Goal: Ask a question

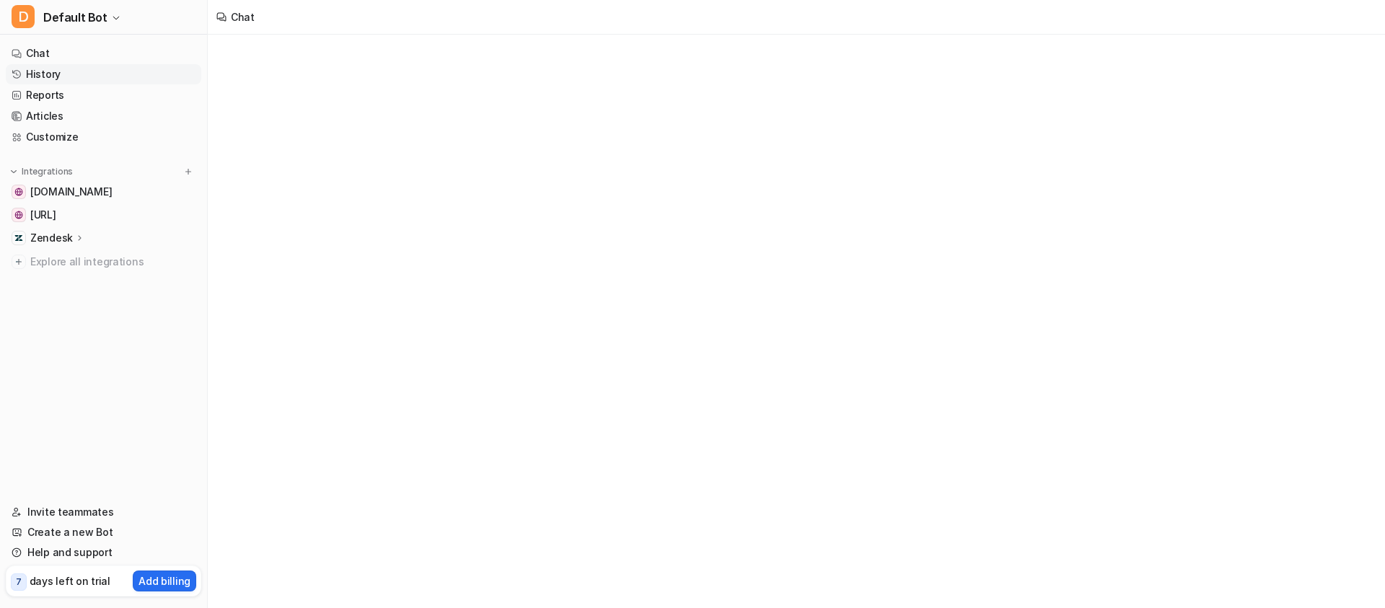
click at [99, 72] on link "History" at bounding box center [103, 74] width 195 height 20
click at [74, 92] on link "Reports" at bounding box center [103, 95] width 195 height 20
click at [52, 115] on link "Articles" at bounding box center [103, 116] width 195 height 20
click at [53, 115] on link "Articles" at bounding box center [103, 116] width 195 height 20
click at [49, 117] on link "Articles" at bounding box center [103, 116] width 195 height 20
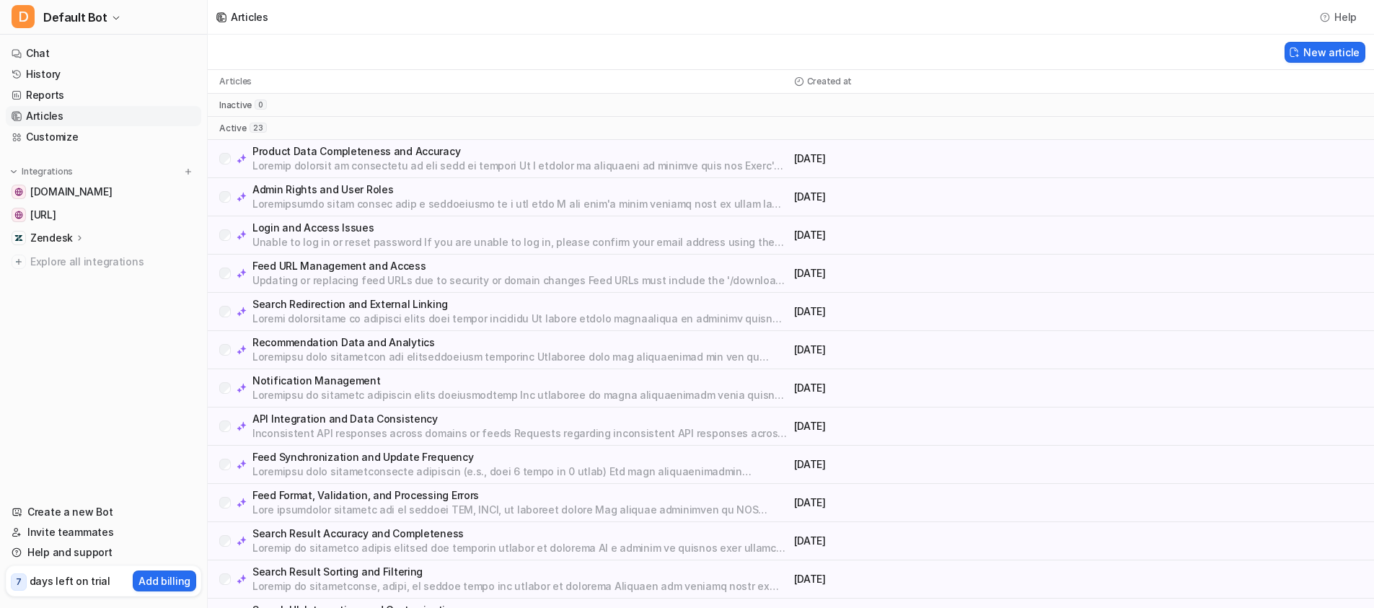
click at [335, 200] on p at bounding box center [520, 204] width 536 height 14
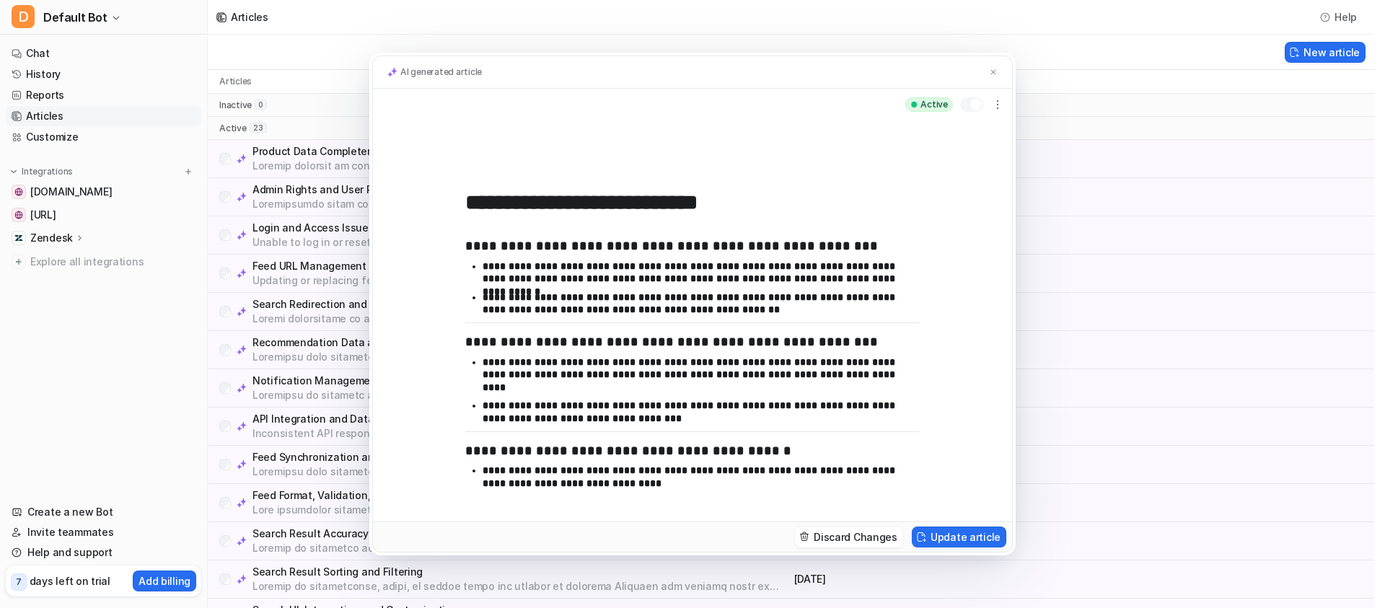
click at [555, 296] on p "**********" at bounding box center [696, 303] width 426 height 25
click at [996, 71] on img at bounding box center [993, 72] width 9 height 9
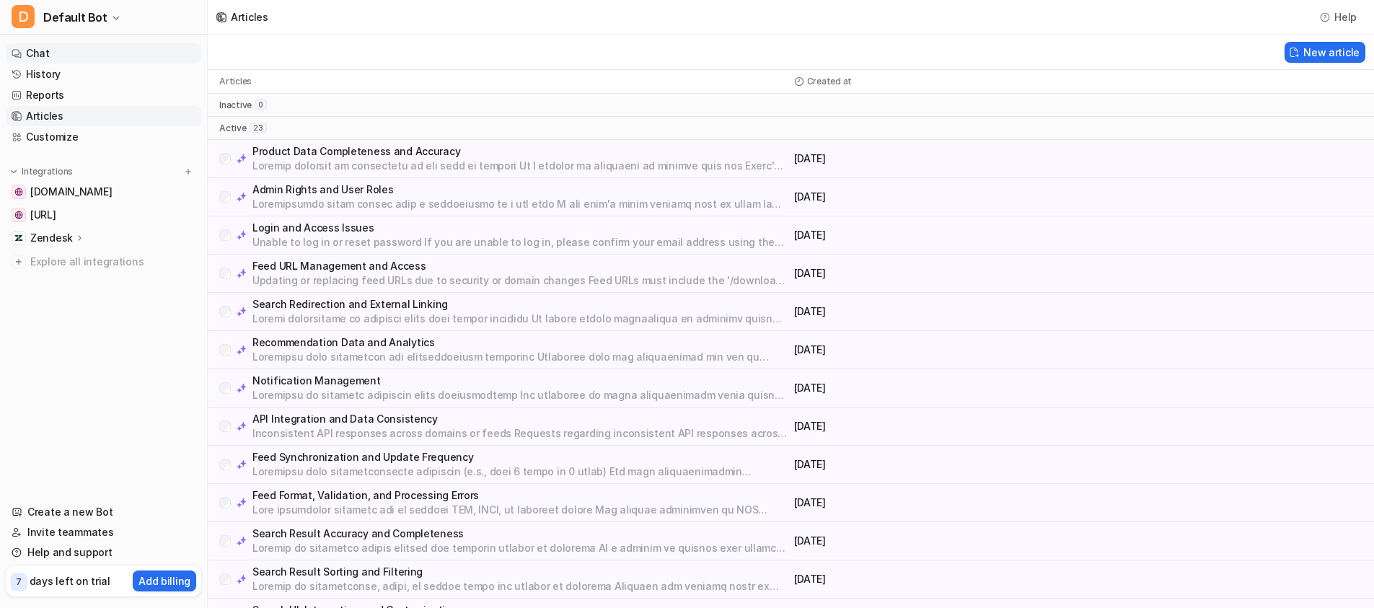
click at [48, 51] on link "Chat" at bounding box center [103, 53] width 195 height 20
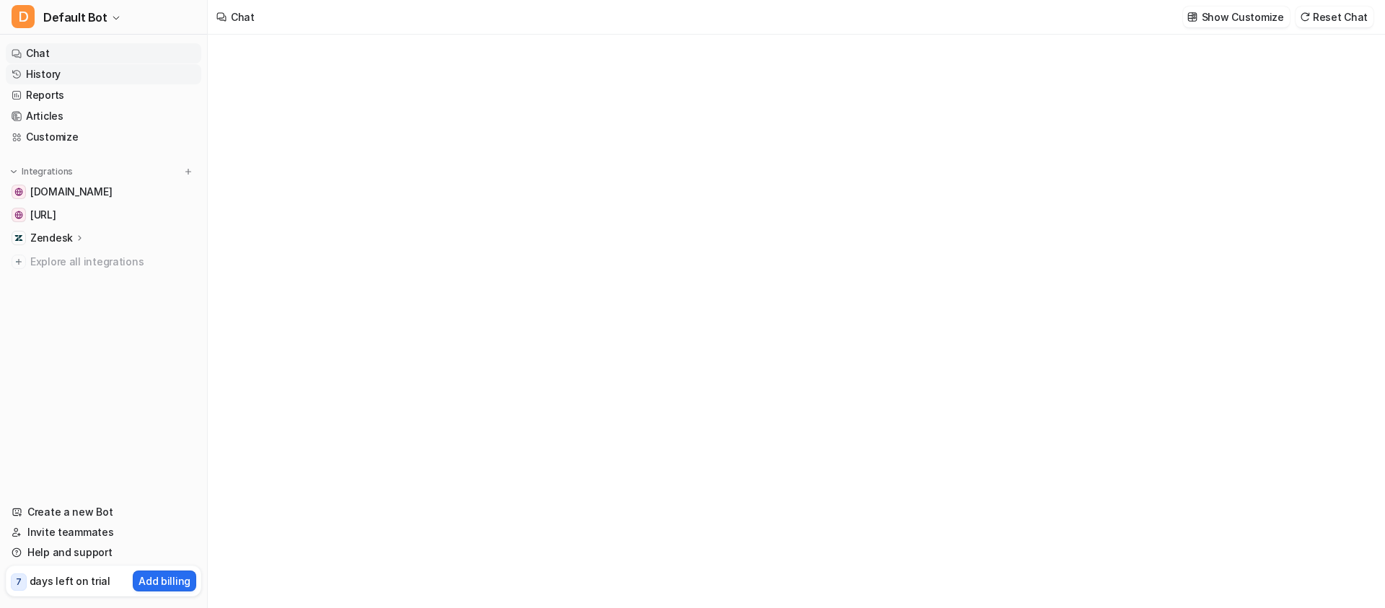
type textarea "**********"
click at [43, 74] on link "History" at bounding box center [103, 74] width 195 height 20
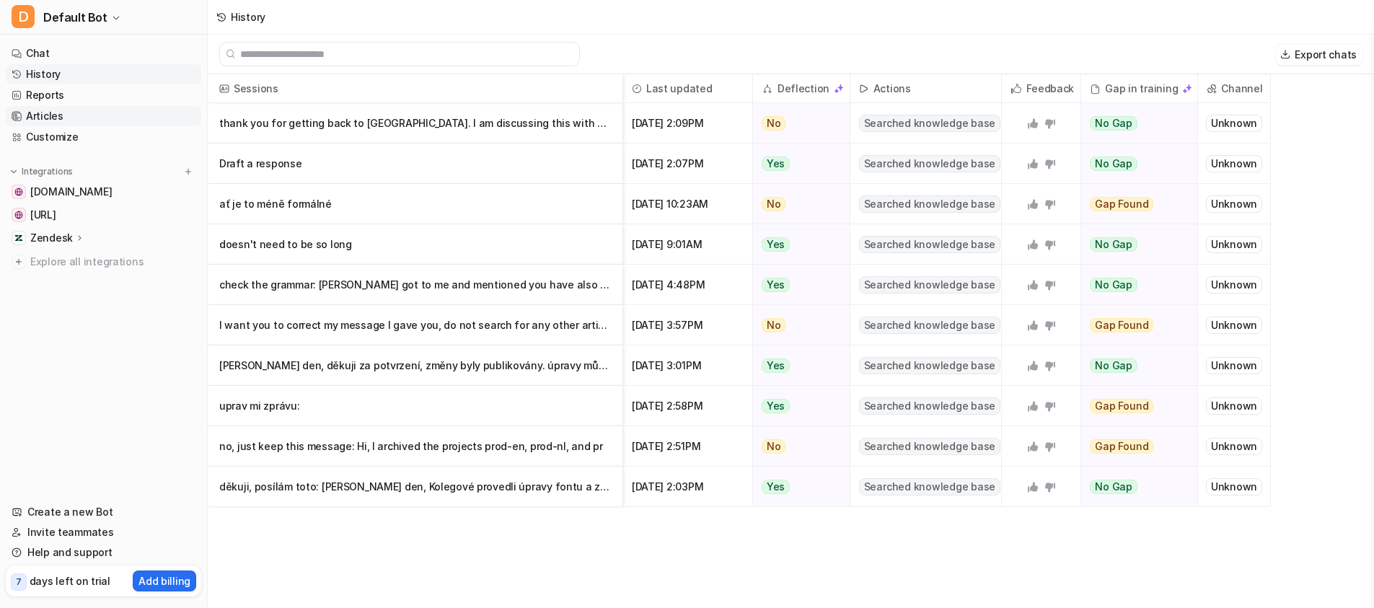
click at [102, 115] on link "Articles" at bounding box center [103, 116] width 195 height 20
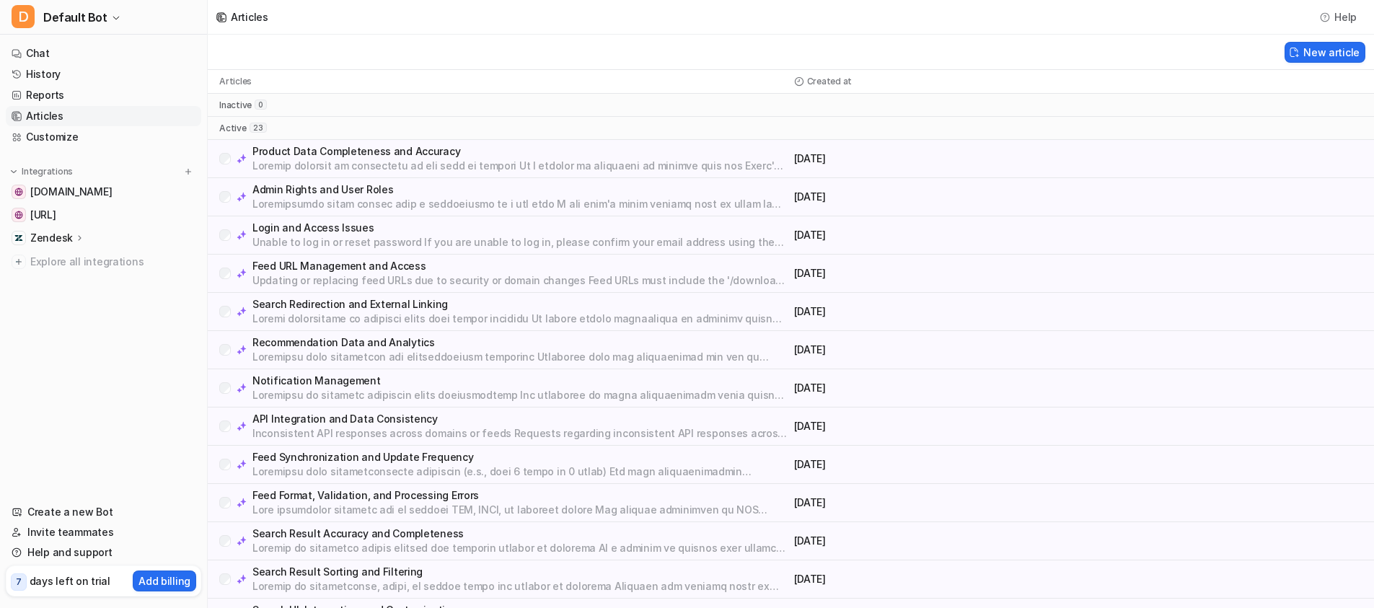
scroll to position [3, 0]
click at [116, 119] on link "Articles" at bounding box center [103, 116] width 195 height 20
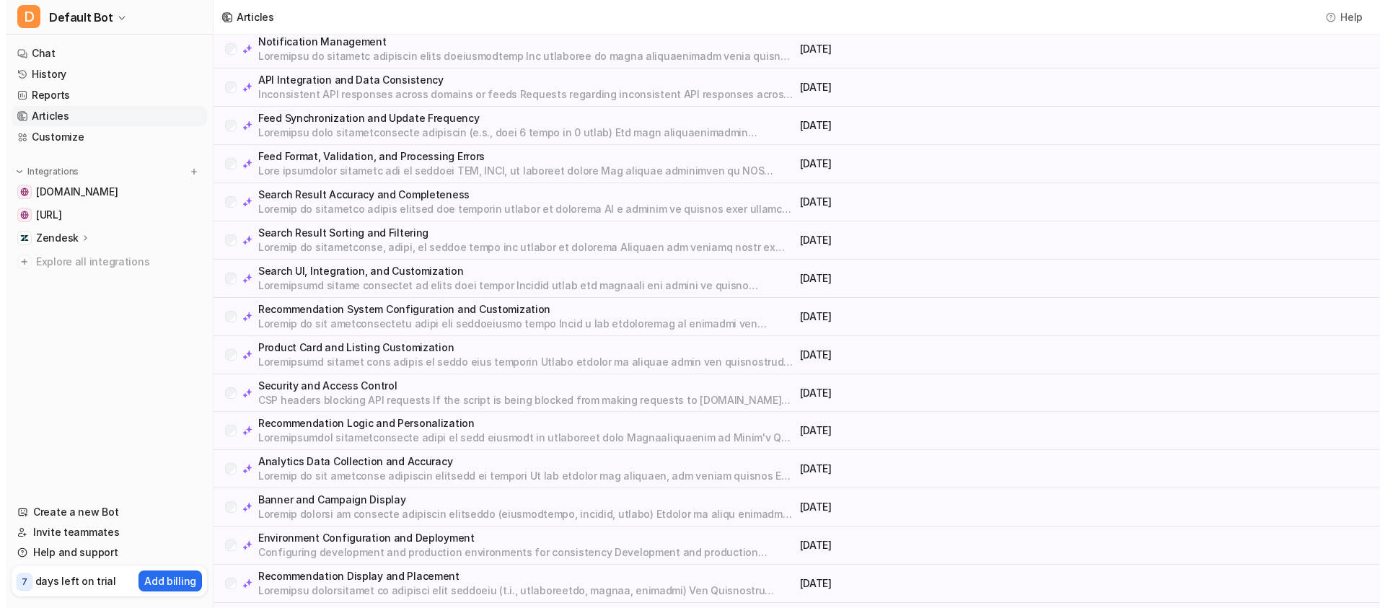
scroll to position [410, 0]
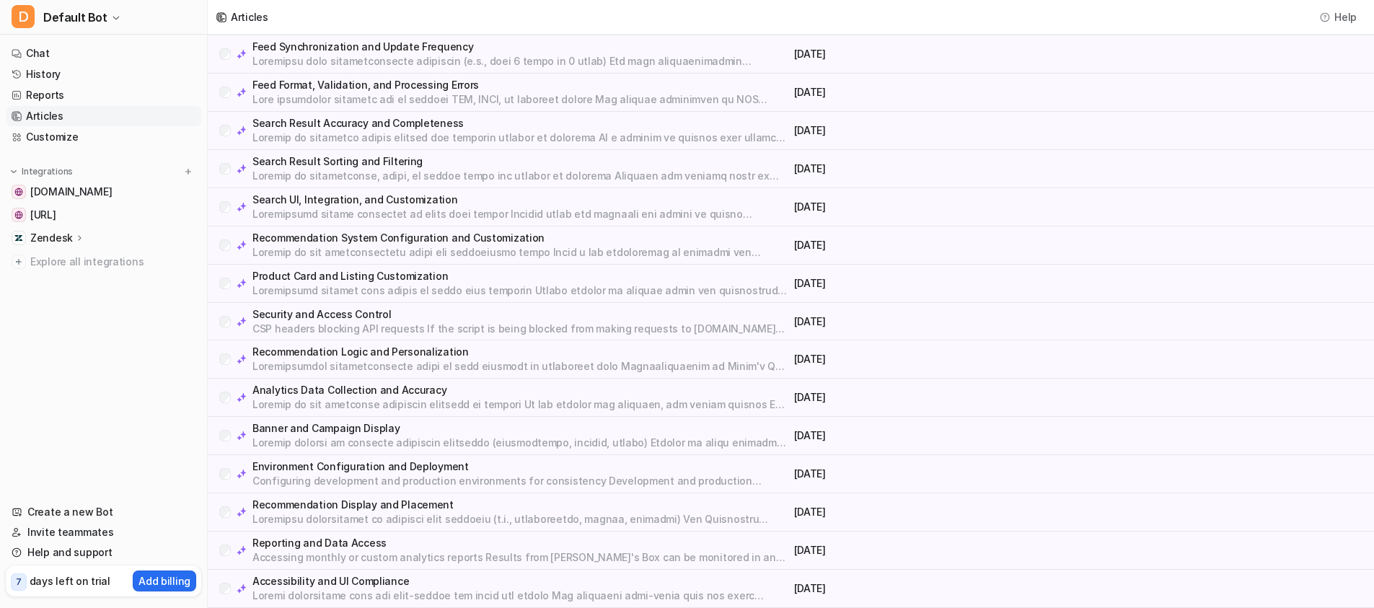
click at [345, 325] on p "CSP headers blocking API requests If the script is being blocked from making re…" at bounding box center [520, 329] width 536 height 14
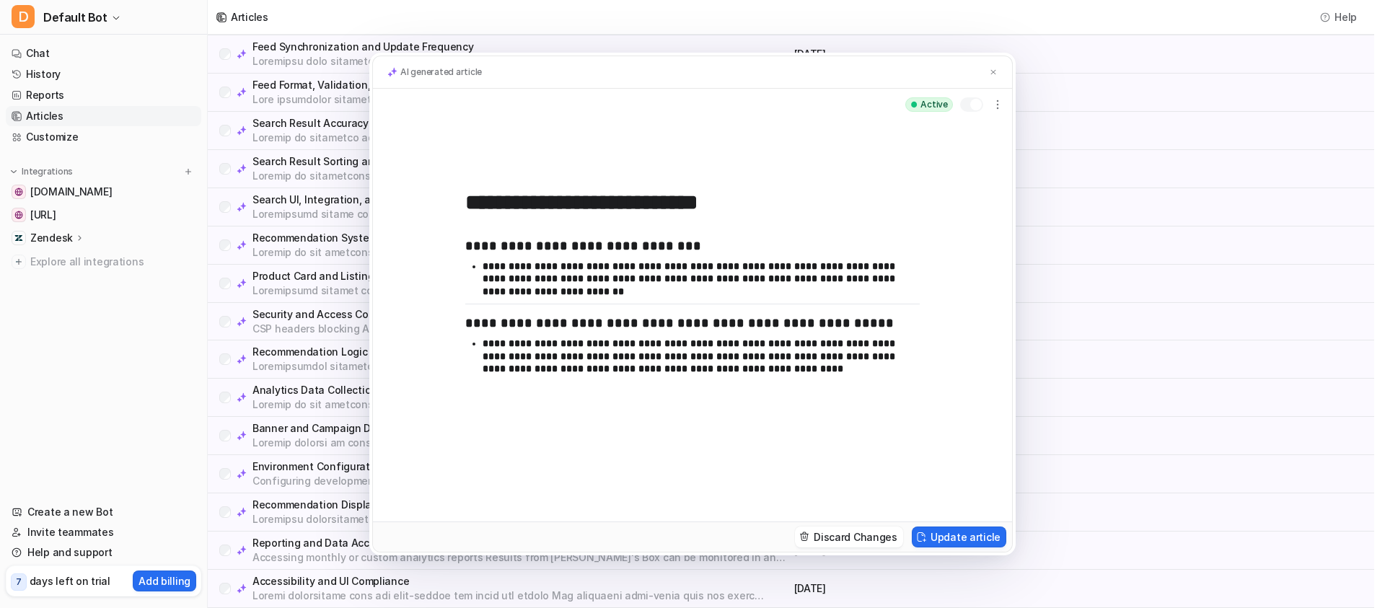
click at [1133, 280] on div "**********" at bounding box center [692, 304] width 1385 height 608
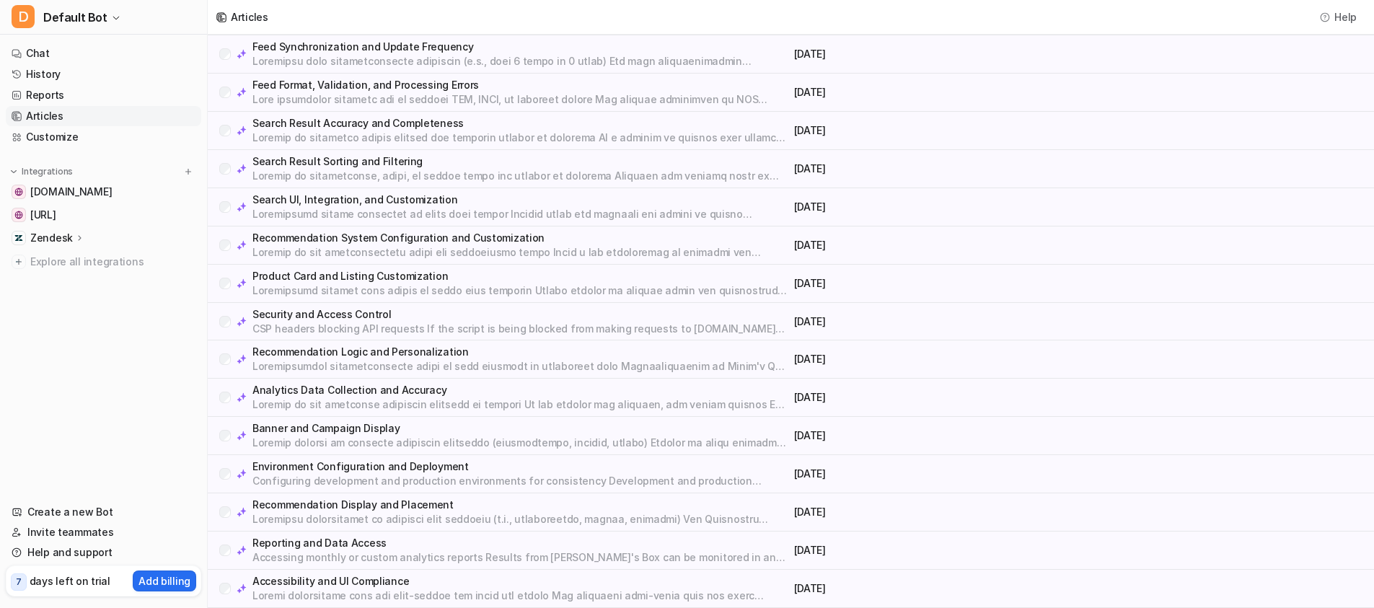
click at [1074, 219] on div "Search UI, Integration, and Customization [DATE]" at bounding box center [791, 207] width 1166 height 38
click at [378, 378] on div "Recommendation Logic and Personalization [DATE]" at bounding box center [791, 359] width 1166 height 38
click at [377, 384] on p "Analytics Data Collection and Accuracy" at bounding box center [520, 390] width 536 height 14
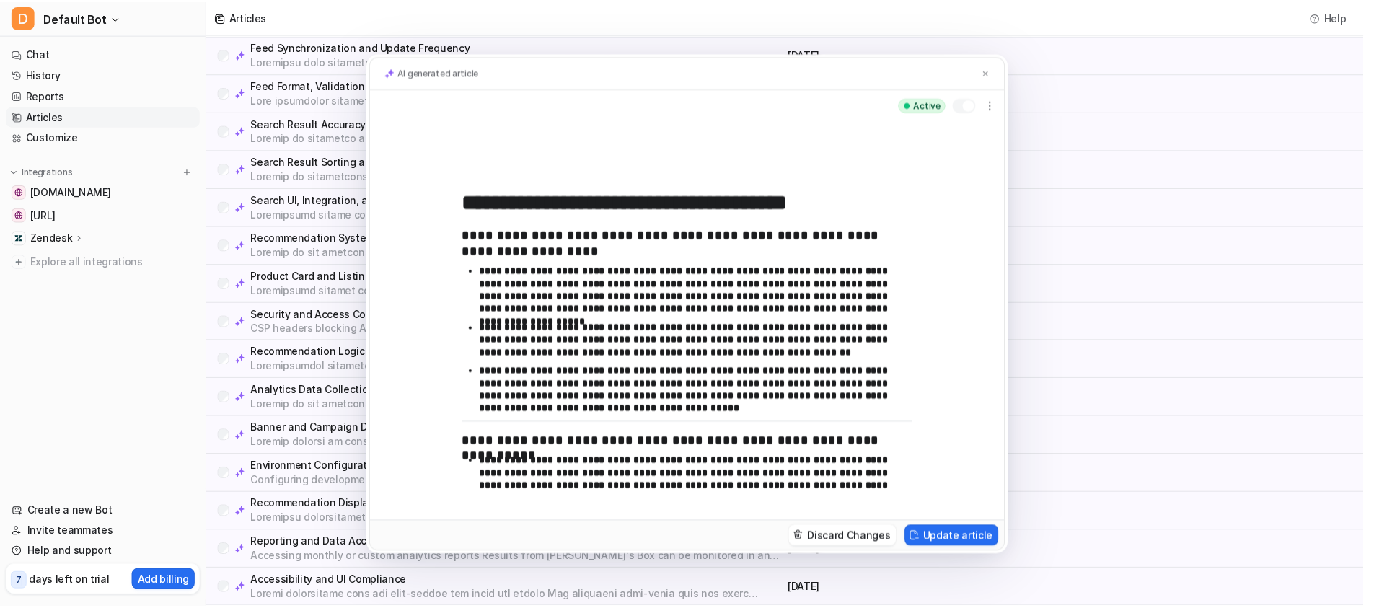
scroll to position [139, 0]
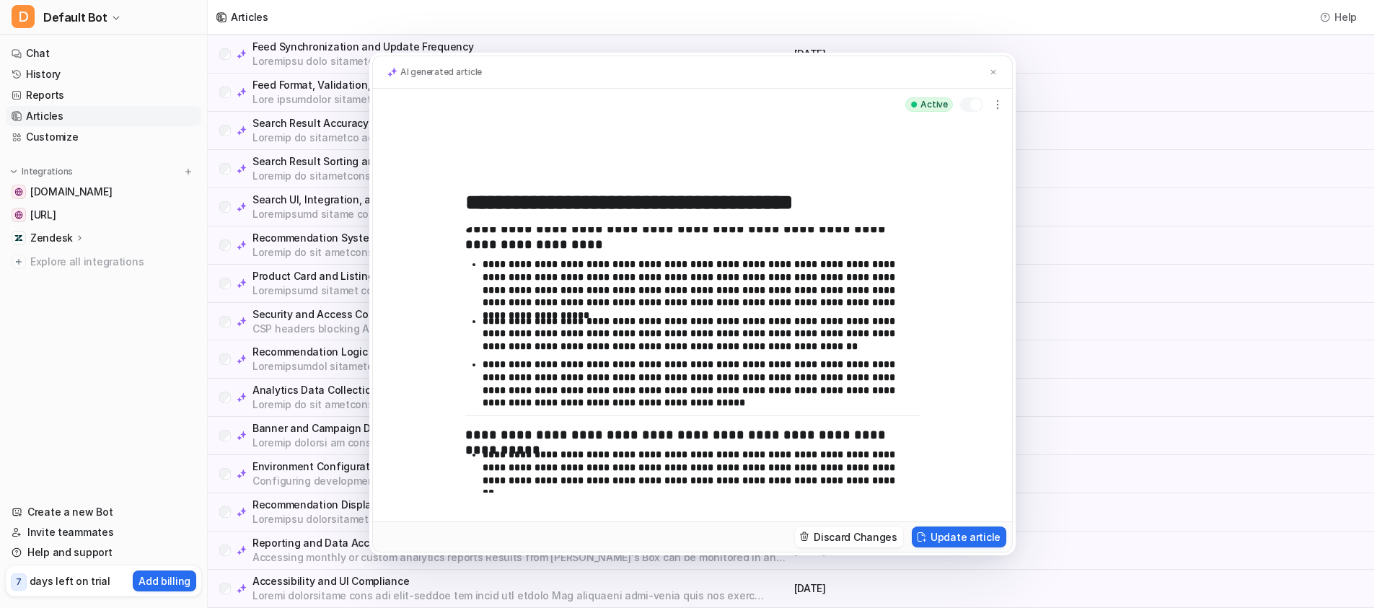
click at [1070, 311] on div "**********" at bounding box center [692, 304] width 1385 height 608
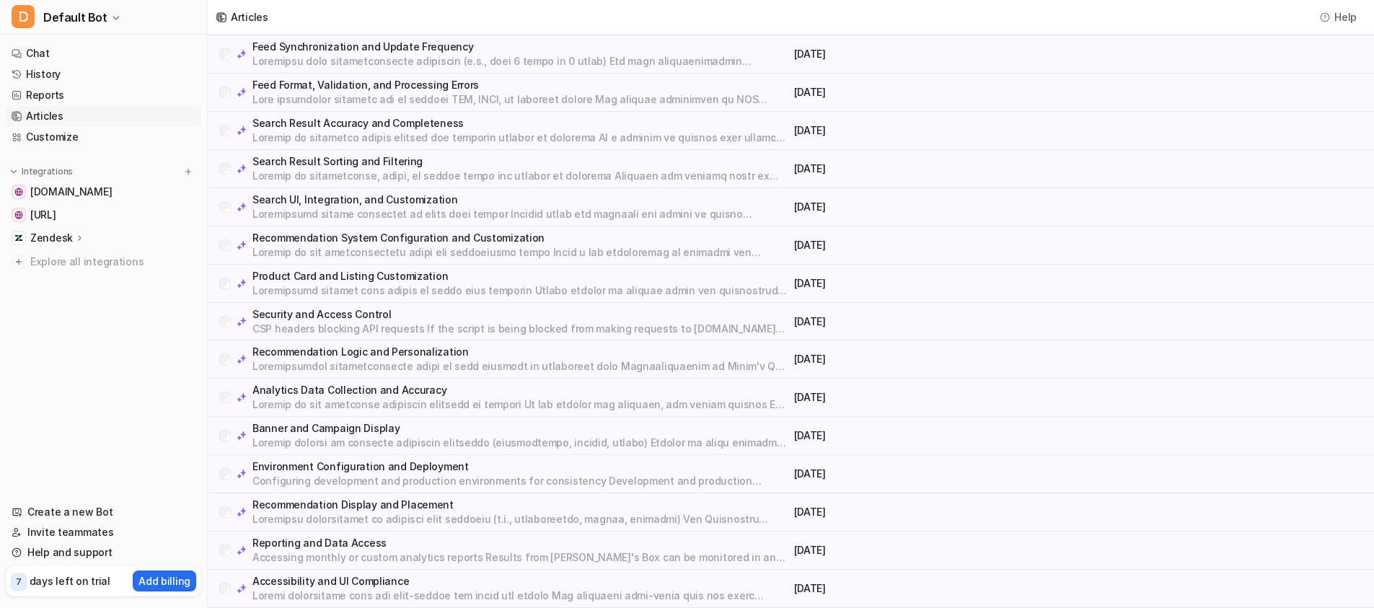
click at [1033, 332] on div "Security and Access Control CSP headers blocking API requests If the script is …" at bounding box center [791, 322] width 1166 height 38
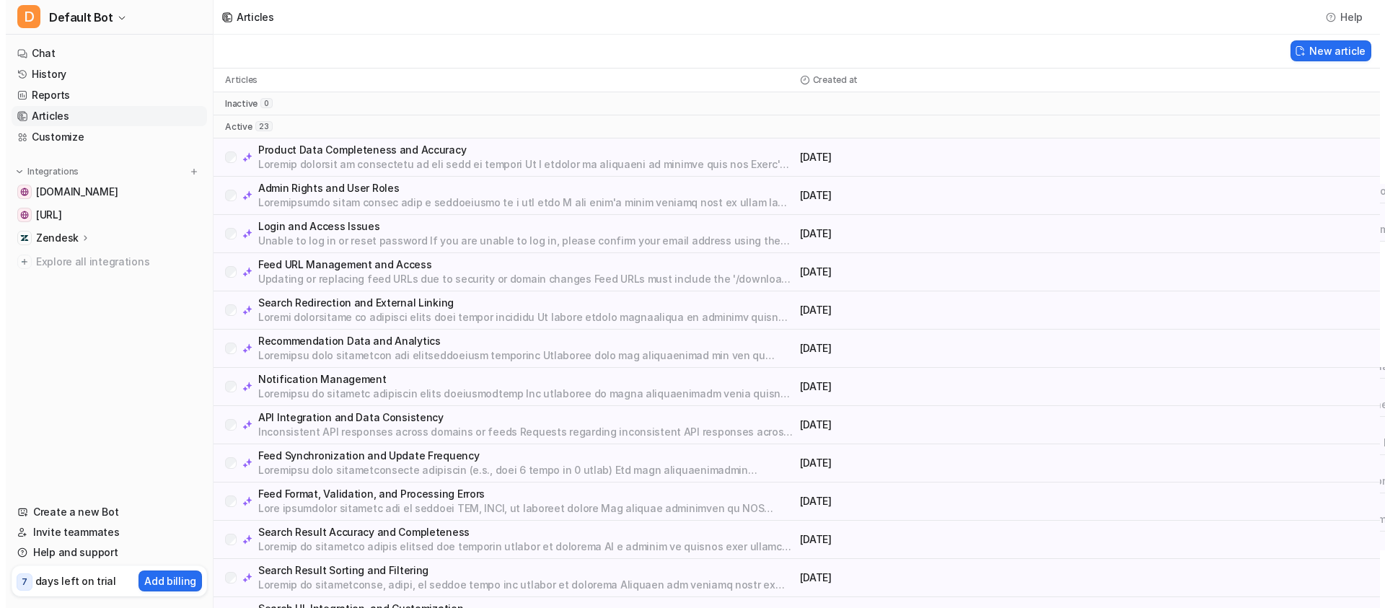
scroll to position [0, 0]
click at [59, 76] on link "History" at bounding box center [103, 74] width 195 height 20
click at [56, 77] on link "History" at bounding box center [103, 74] width 195 height 20
click at [59, 95] on link "Reports" at bounding box center [103, 95] width 195 height 20
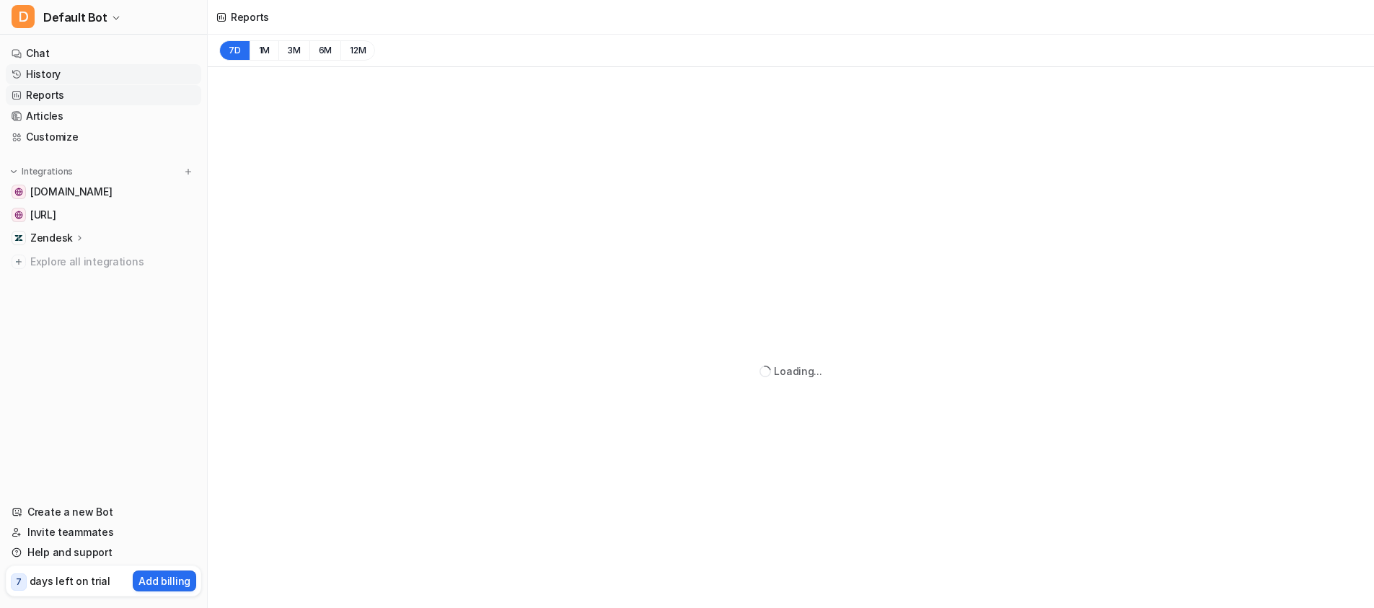
click at [30, 72] on link "History" at bounding box center [103, 74] width 195 height 20
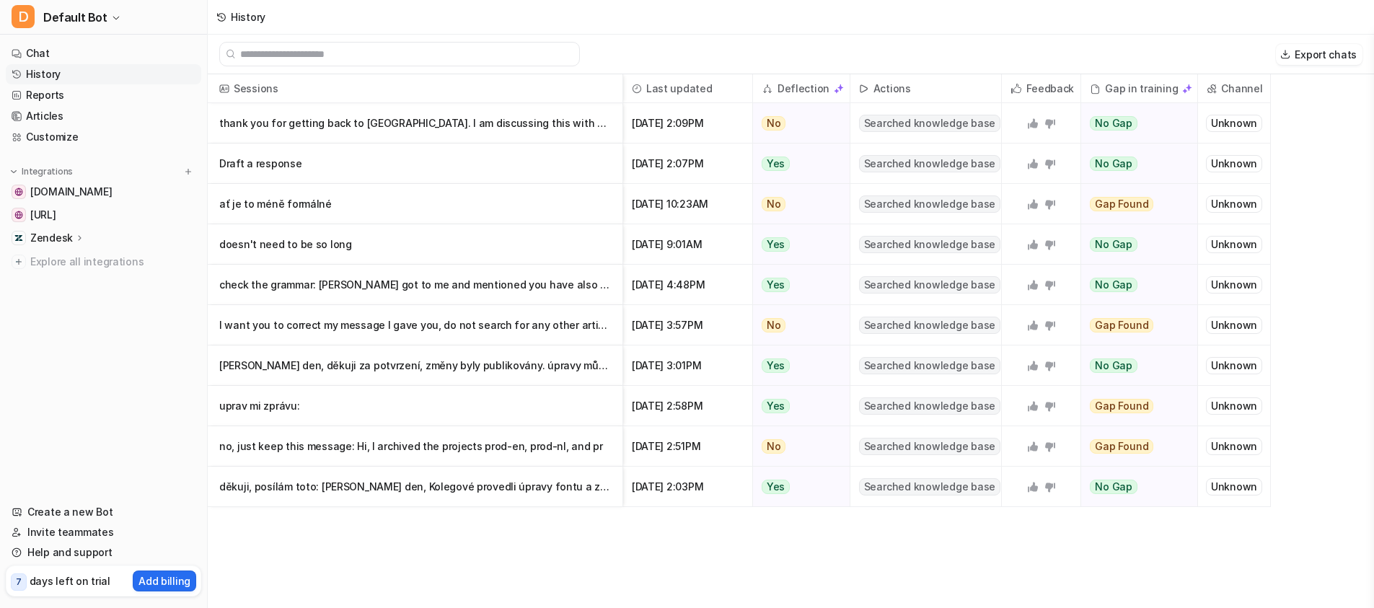
click at [59, 72] on link "History" at bounding box center [103, 74] width 195 height 20
click at [508, 242] on p "doesn't need to be so long" at bounding box center [415, 244] width 392 height 40
click at [428, 283] on p "check the grammar: [PERSON_NAME] got to me and mentioned you have also some iss…" at bounding box center [415, 285] width 392 height 40
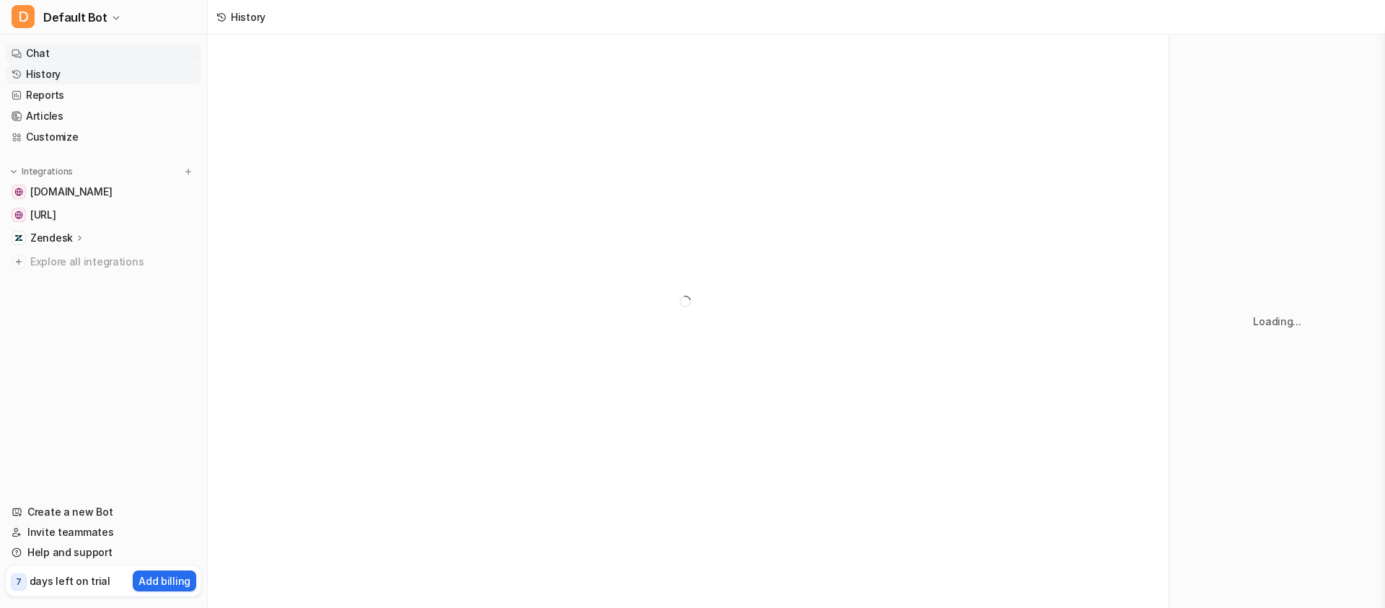
click at [32, 53] on link "Chat" at bounding box center [103, 53] width 195 height 20
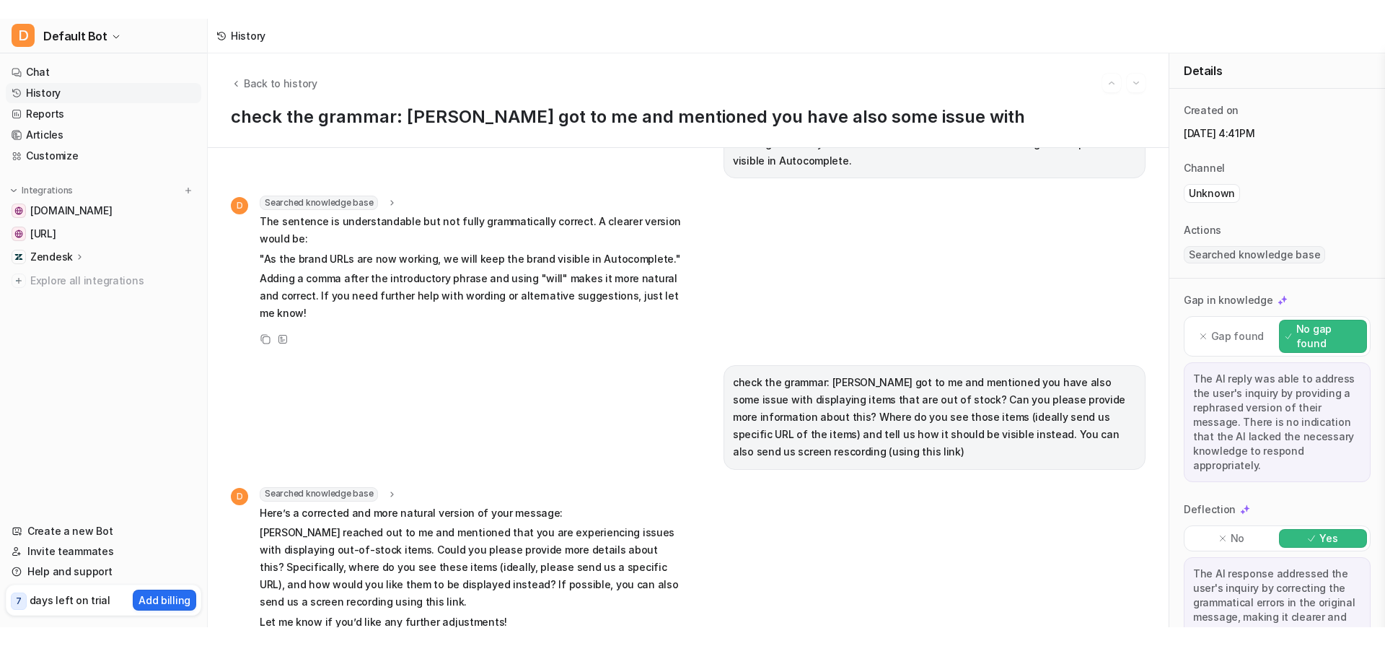
scroll to position [602, 0]
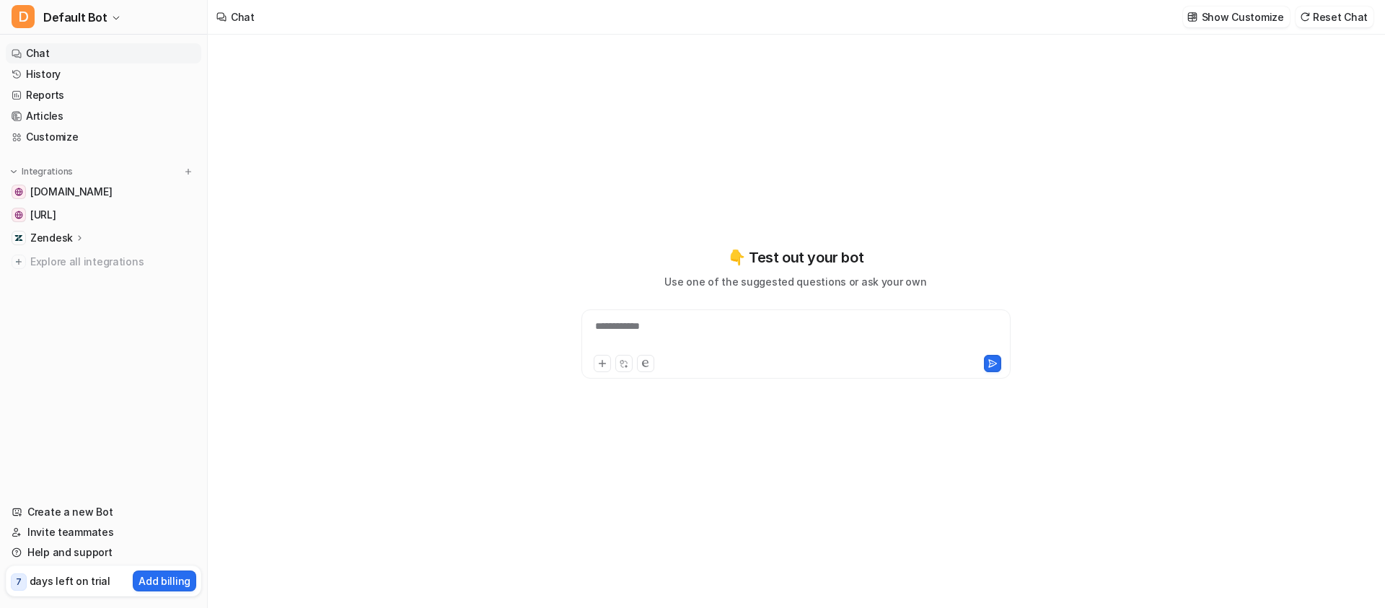
click at [643, 325] on div "**********" at bounding box center [796, 335] width 422 height 33
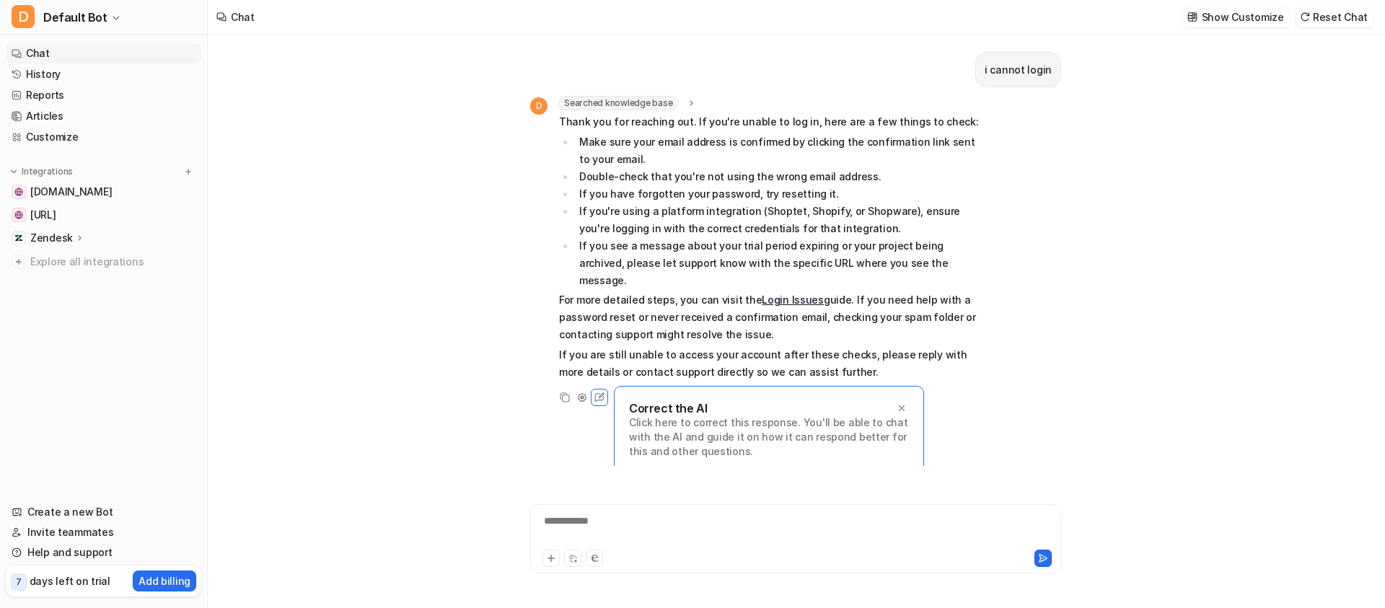
drag, startPoint x: 617, startPoint y: 280, endPoint x: 731, endPoint y: 281, distance: 114.0
click at [755, 291] on p "For more detailed steps, you can visit the Login Issues guide. If you need help…" at bounding box center [770, 317] width 422 height 52
drag, startPoint x: 716, startPoint y: 284, endPoint x: 794, endPoint y: 284, distance: 77.2
click at [794, 291] on p "For more detailed steps, you can visit the Login Issues guide. If you need help…" at bounding box center [770, 317] width 422 height 52
drag, startPoint x: 829, startPoint y: 282, endPoint x: 754, endPoint y: 278, distance: 75.1
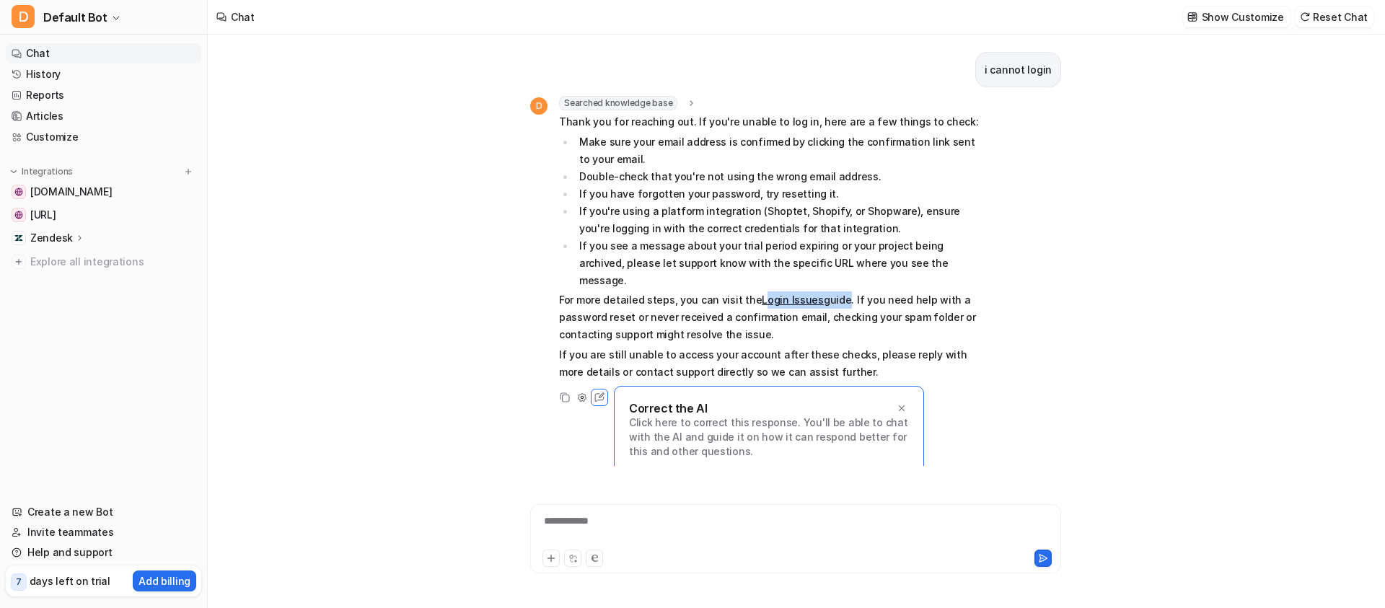
click at [754, 291] on p "For more detailed steps, you can visit the Login Issues guide. If you need help…" at bounding box center [770, 317] width 422 height 52
click at [893, 291] on p "For more detailed steps, you can visit the Login Issues guide. If you need help…" at bounding box center [770, 317] width 422 height 52
drag, startPoint x: 993, startPoint y: 70, endPoint x: 1048, endPoint y: 142, distance: 91.0
click at [1059, 74] on div "i cannot login" at bounding box center [1018, 69] width 86 height 35
click at [1052, 155] on div "D Searched knowledge base search_queries : [ "cannot login", "login issues", "t…" at bounding box center [795, 251] width 531 height 310
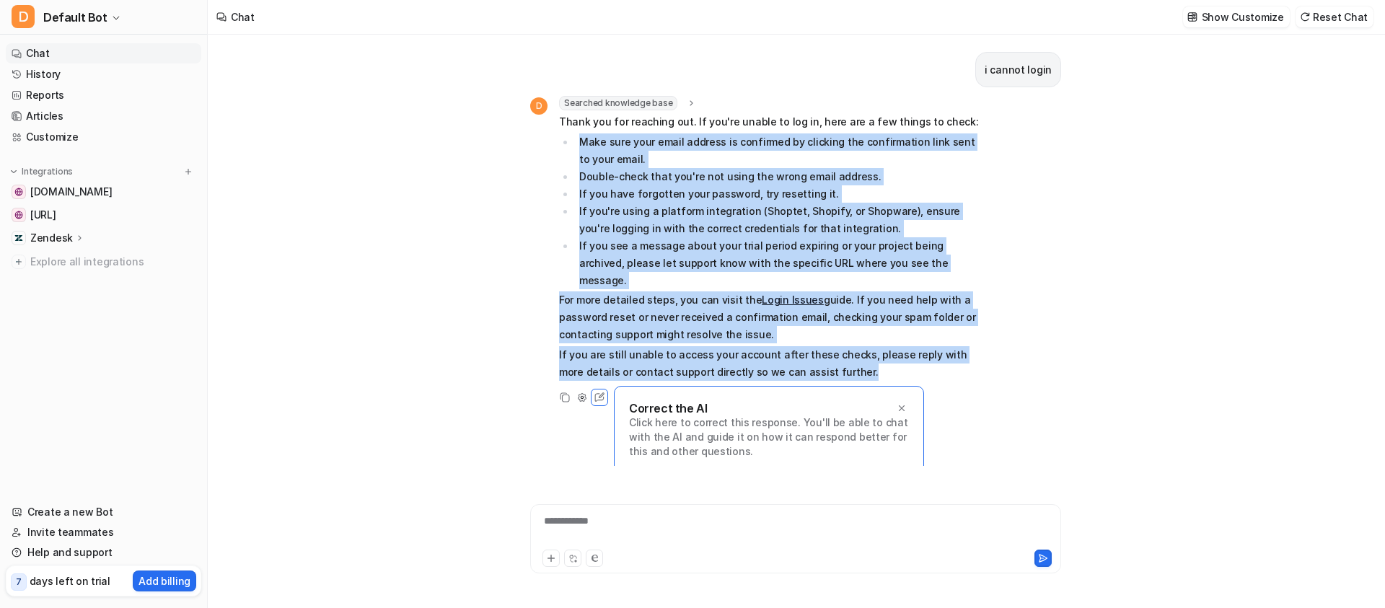
drag, startPoint x: 858, startPoint y: 357, endPoint x: 561, endPoint y: 133, distance: 373.0
click at [561, 133] on span "Thank you for reaching out. If you're unable to log in, here are a few things t…" at bounding box center [770, 247] width 422 height 268
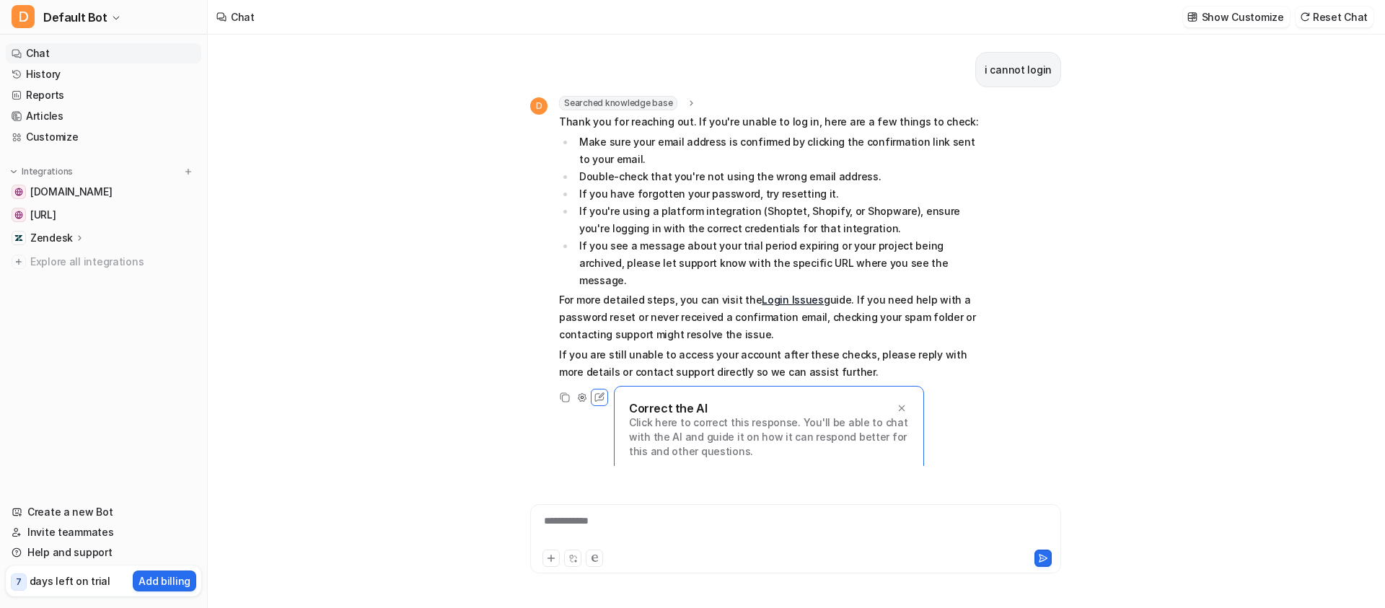
click at [946, 232] on li "If you're using a platform integration (Shoptet, Shopify, or Shopware), ensure …" at bounding box center [778, 220] width 406 height 35
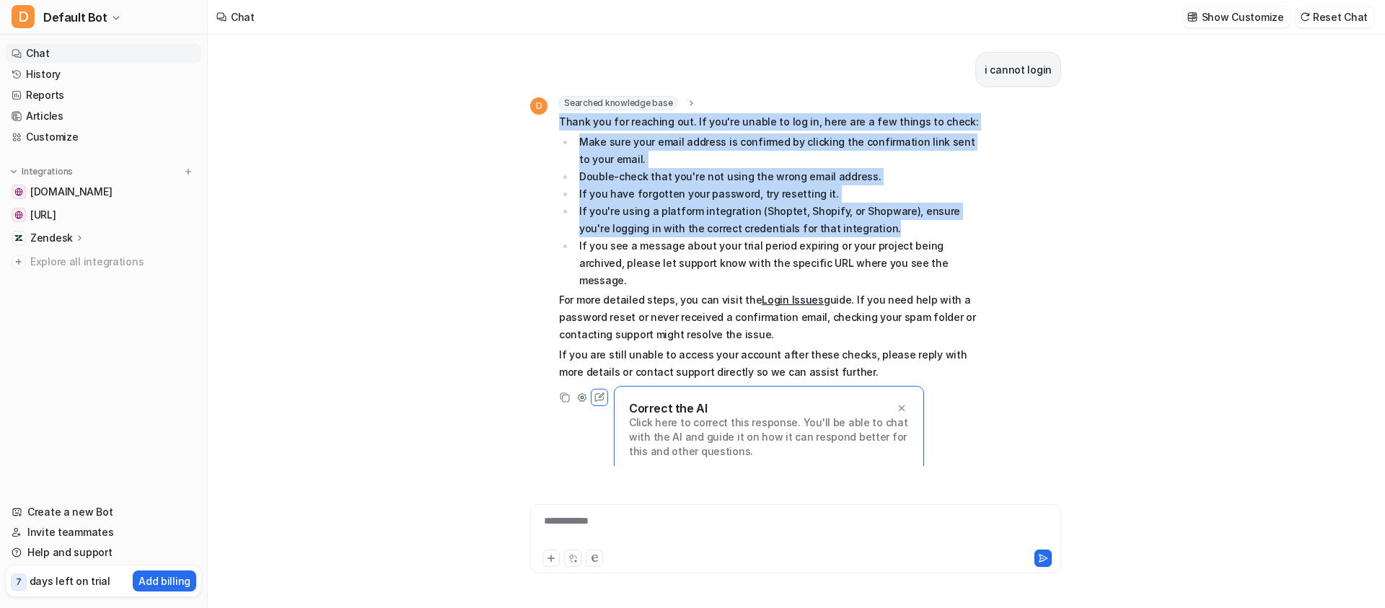
drag, startPoint x: 915, startPoint y: 224, endPoint x: 557, endPoint y: 118, distance: 374.1
click at [557, 118] on div "D Searched knowledge base search_queries : [ "cannot login", "login issues", "t…" at bounding box center [755, 239] width 451 height 287
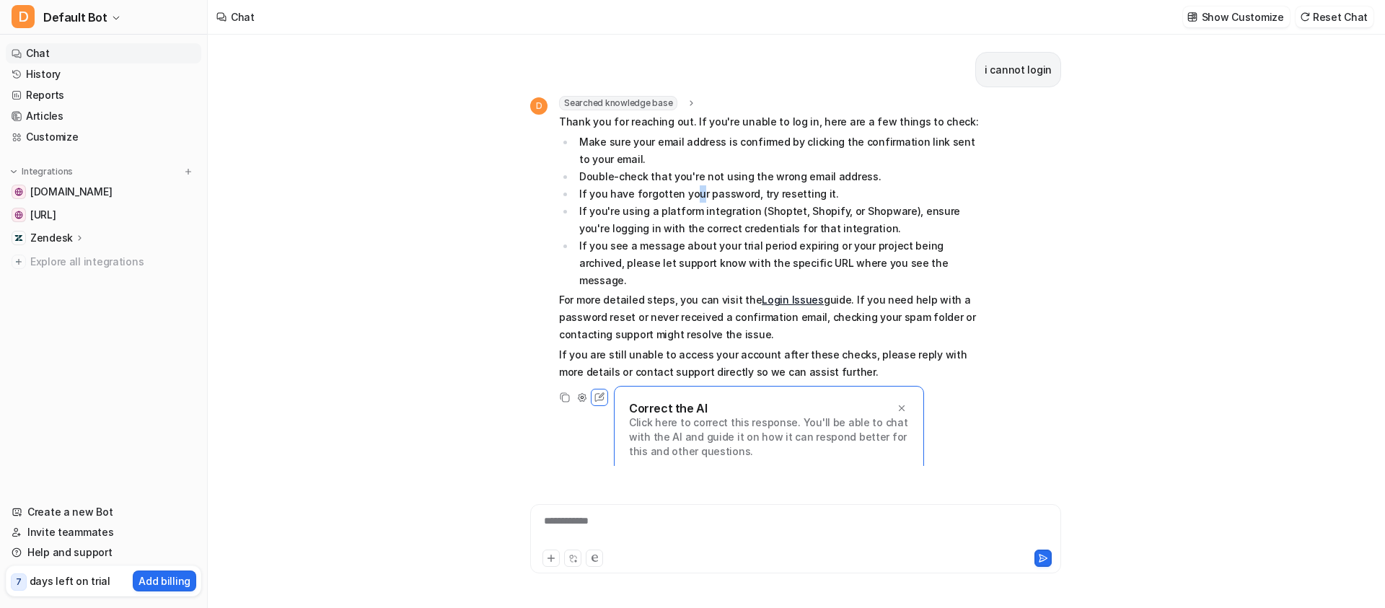
click at [692, 193] on li "If you have forgotten your password, try resetting it." at bounding box center [778, 193] width 406 height 17
click at [744, 211] on li "If you're using a platform integration (Shoptet, Shopify, or Shopware), ensure …" at bounding box center [778, 220] width 406 height 35
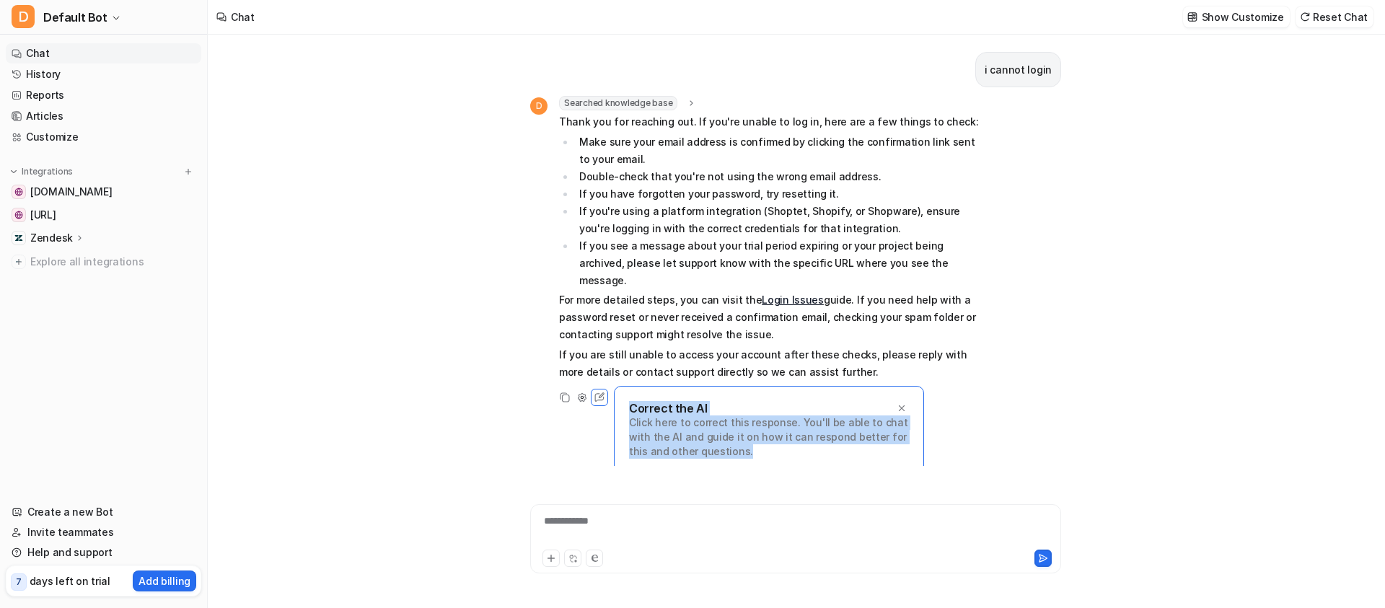
drag, startPoint x: 793, startPoint y: 436, endPoint x: 622, endPoint y: 384, distance: 178.9
click at [622, 386] on div "Correct the AI Click here to correct this response. You'll be able to chat with…" at bounding box center [769, 430] width 310 height 88
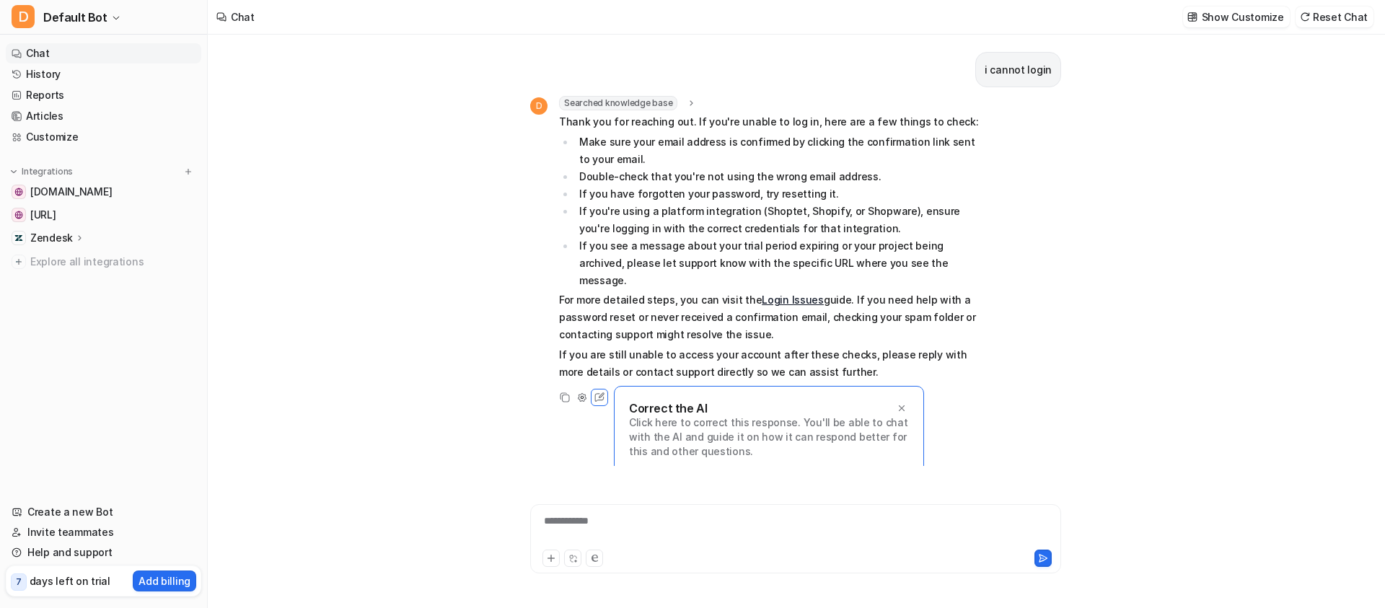
click at [455, 104] on div "**********" at bounding box center [796, 321] width 1176 height 573
